Goal: Task Accomplishment & Management: Use online tool/utility

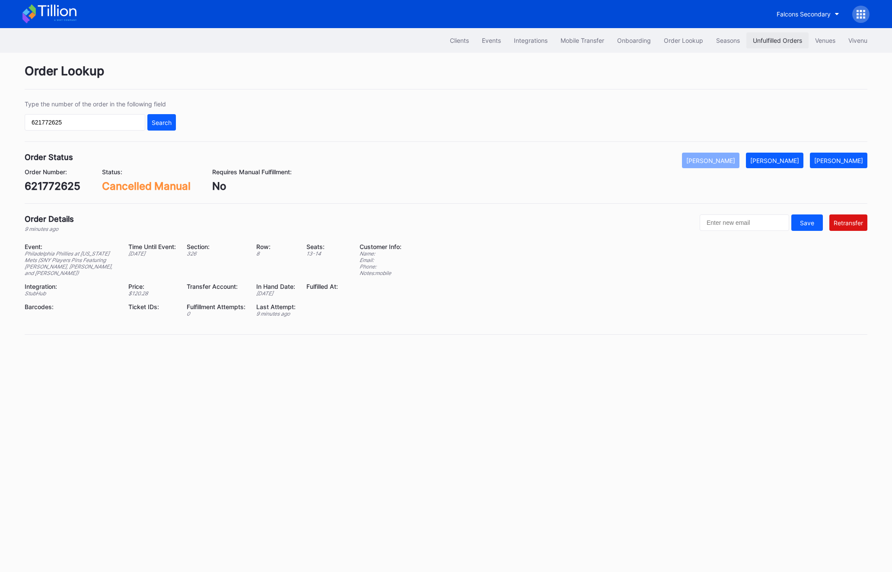
click at [770, 44] on button "Unfulfilled Orders" at bounding box center [777, 40] width 62 height 16
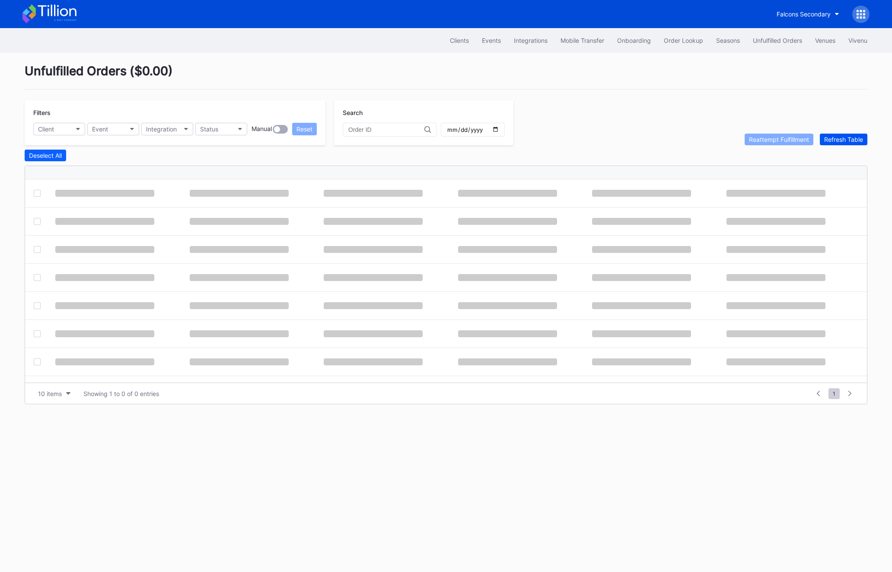
click at [852, 140] on div "Refresh Table" at bounding box center [843, 139] width 39 height 7
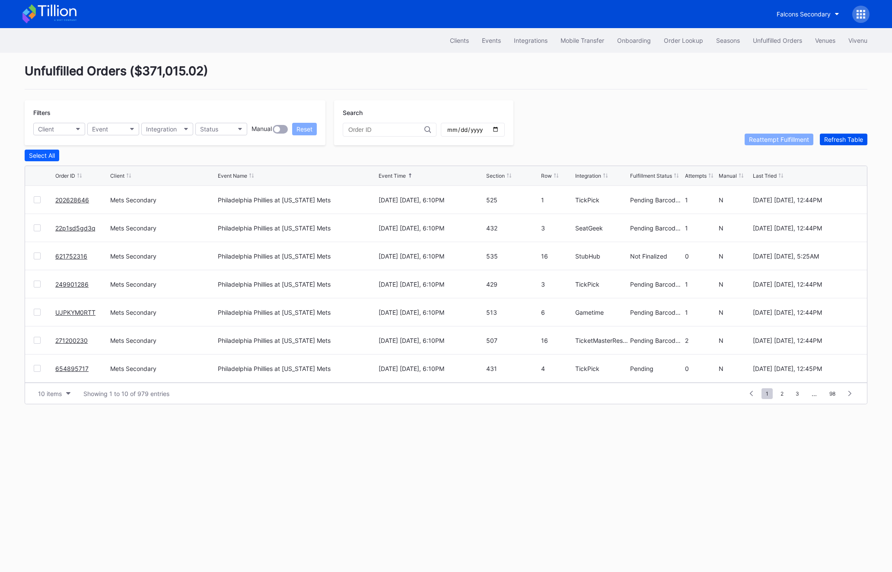
click at [835, 141] on div "Refresh Table" at bounding box center [843, 139] width 39 height 7
click at [843, 137] on div "Refresh Table" at bounding box center [843, 139] width 39 height 7
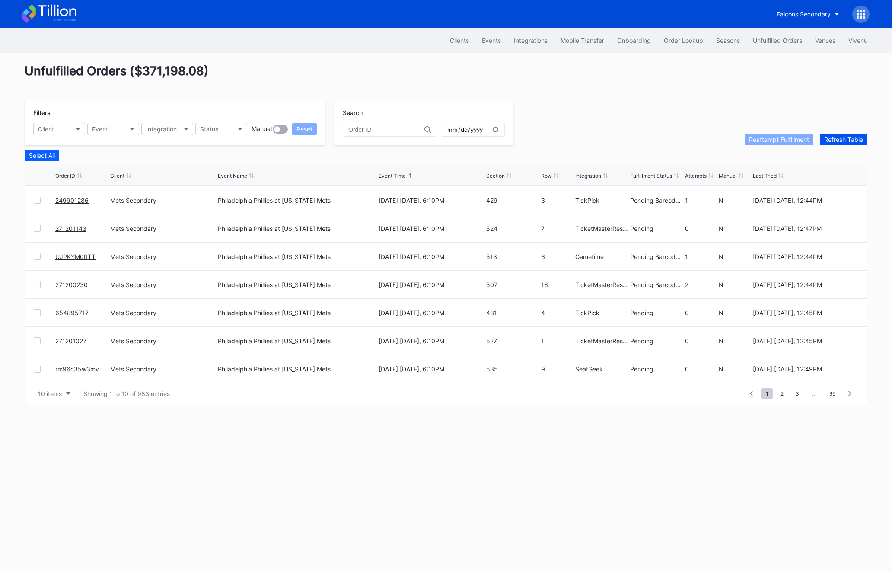
click at [843, 137] on div "Refresh Table" at bounding box center [843, 139] width 39 height 7
click at [35, 368] on div at bounding box center [37, 368] width 7 height 7
click at [779, 139] on div "Reattempt Fulfillment" at bounding box center [779, 139] width 60 height 7
click at [826, 142] on div "Refresh Table" at bounding box center [843, 139] width 39 height 7
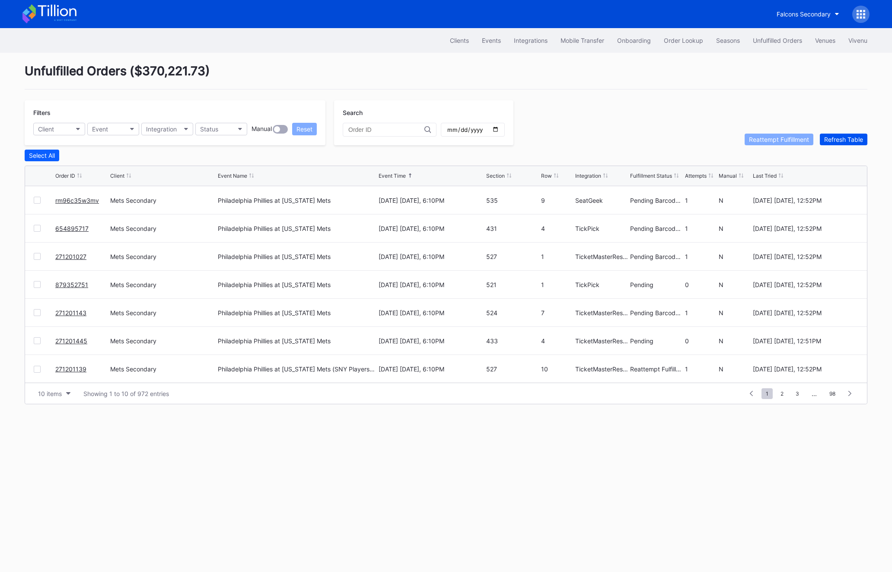
click at [826, 142] on div "Refresh Table" at bounding box center [843, 139] width 39 height 7
click at [783, 392] on span "2" at bounding box center [782, 393] width 12 height 11
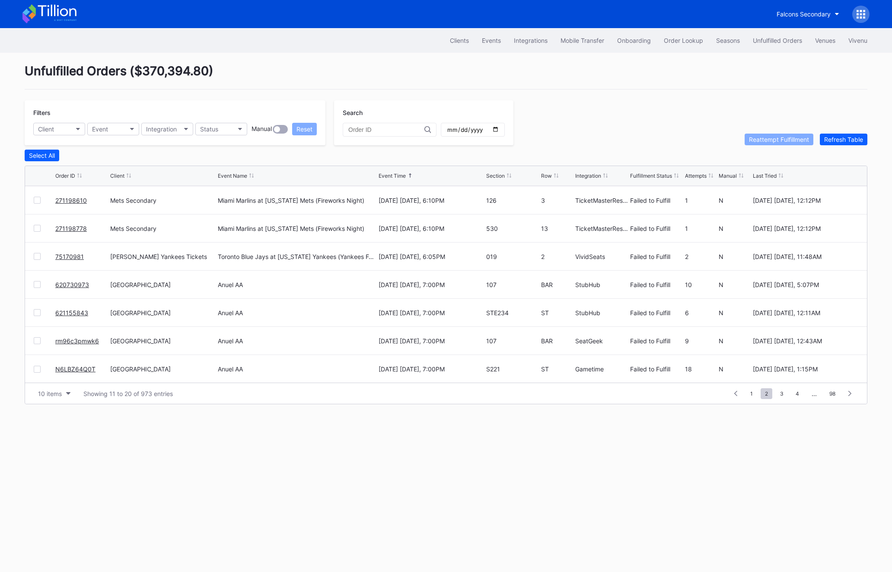
scroll to position [0, 0]
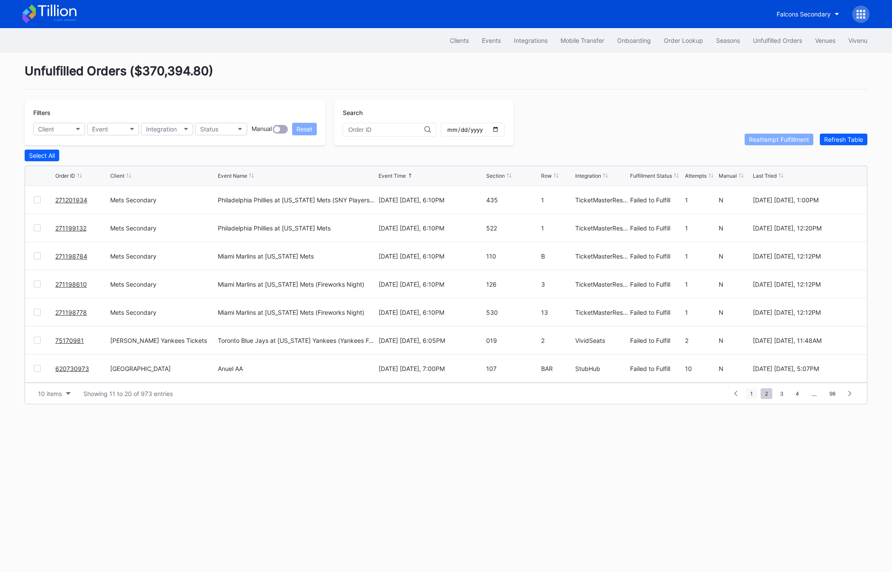
click at [753, 395] on span "1" at bounding box center [751, 393] width 11 height 11
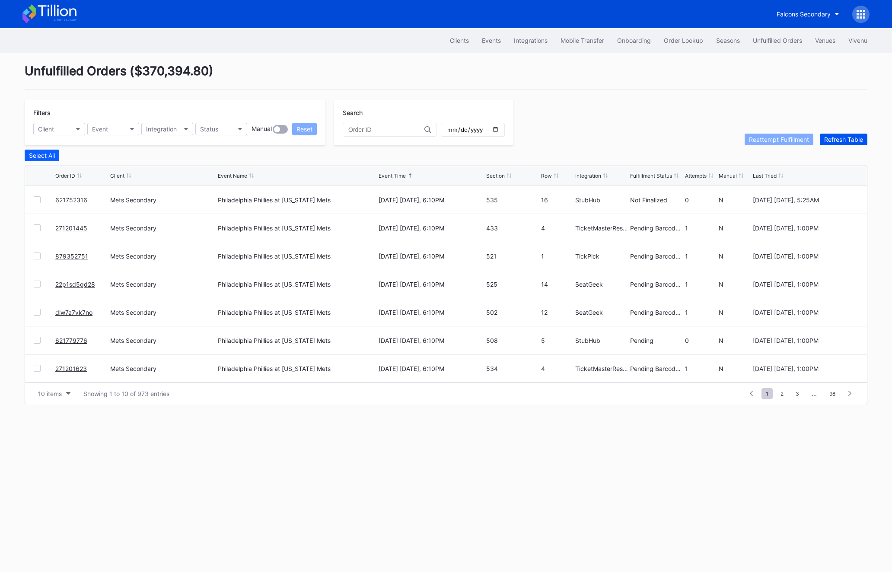
click at [853, 139] on div "Refresh Table" at bounding box center [843, 139] width 39 height 7
click at [35, 310] on div at bounding box center [37, 311] width 7 height 7
click at [778, 127] on div "Filters Client Event Integration Status Manual Reset Search Reattempt Fulfillme…" at bounding box center [446, 122] width 842 height 45
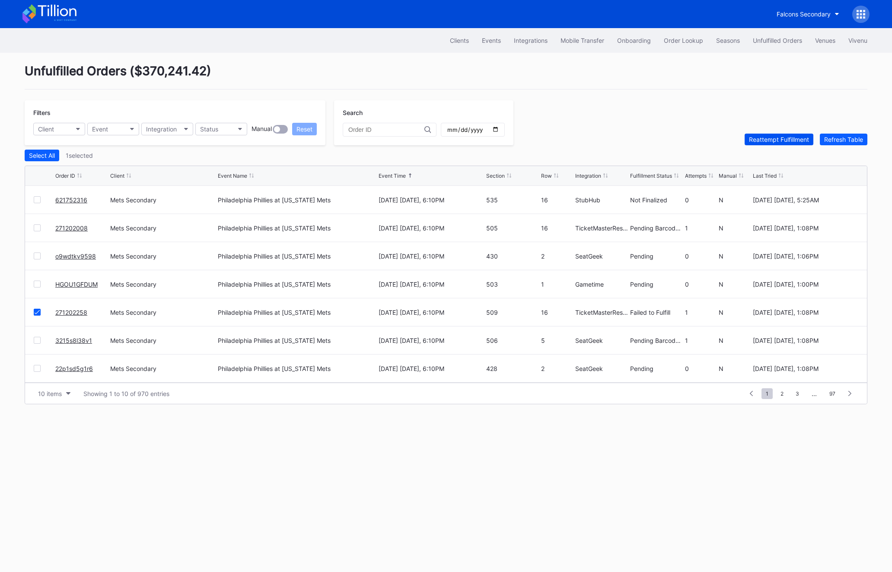
click at [778, 133] on button "Reattempt Fulfillment" at bounding box center [778, 139] width 69 height 12
click at [858, 139] on div "Refresh Table" at bounding box center [843, 139] width 39 height 7
